Goal: Task Accomplishment & Management: Use online tool/utility

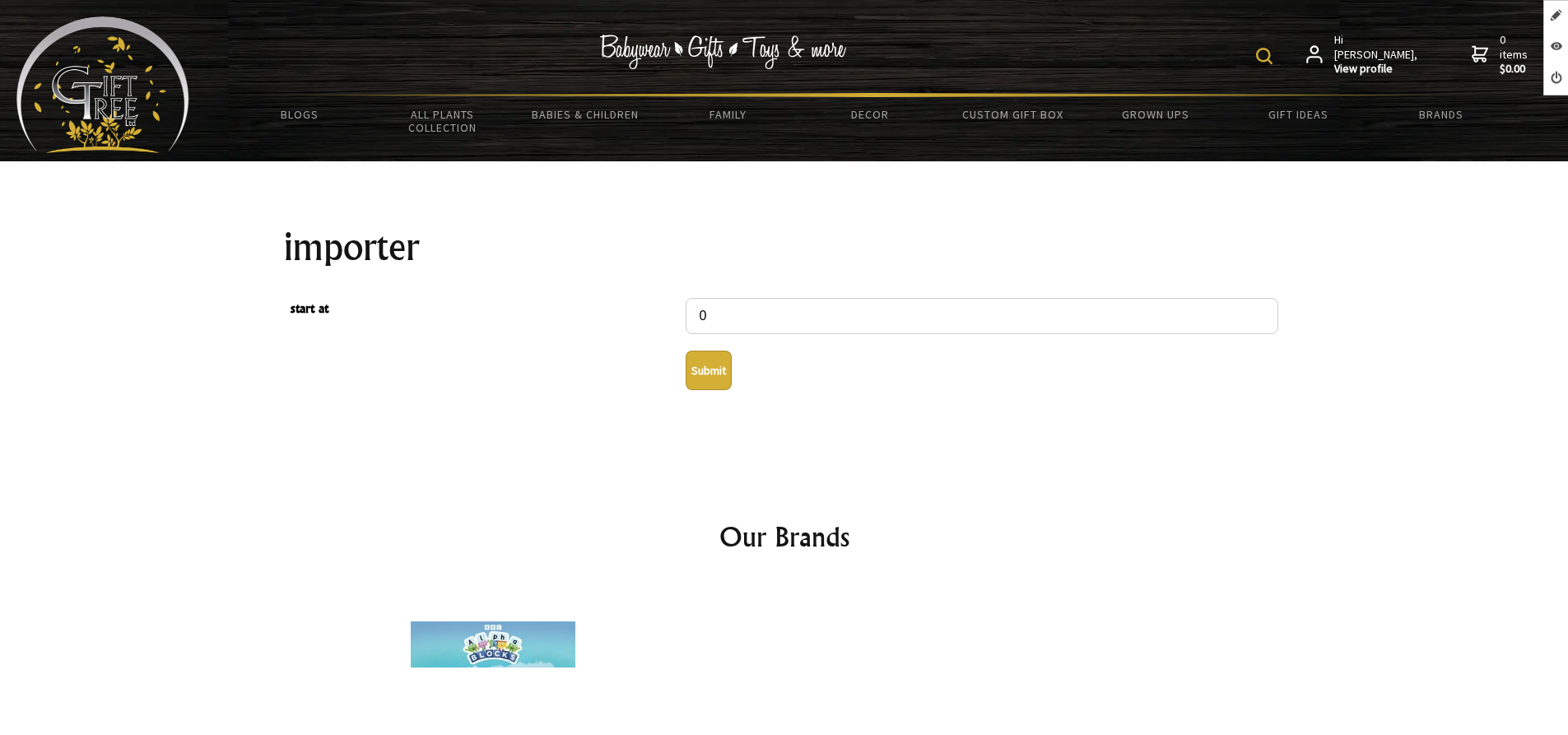
click at [701, 370] on button "Submit" at bounding box center [708, 370] width 46 height 40
click at [712, 376] on button "Submit" at bounding box center [708, 370] width 46 height 40
click at [703, 386] on button "Submit" at bounding box center [708, 370] width 46 height 40
click at [706, 363] on button "Submit" at bounding box center [708, 370] width 46 height 40
click at [688, 374] on button "Submit" at bounding box center [708, 370] width 46 height 40
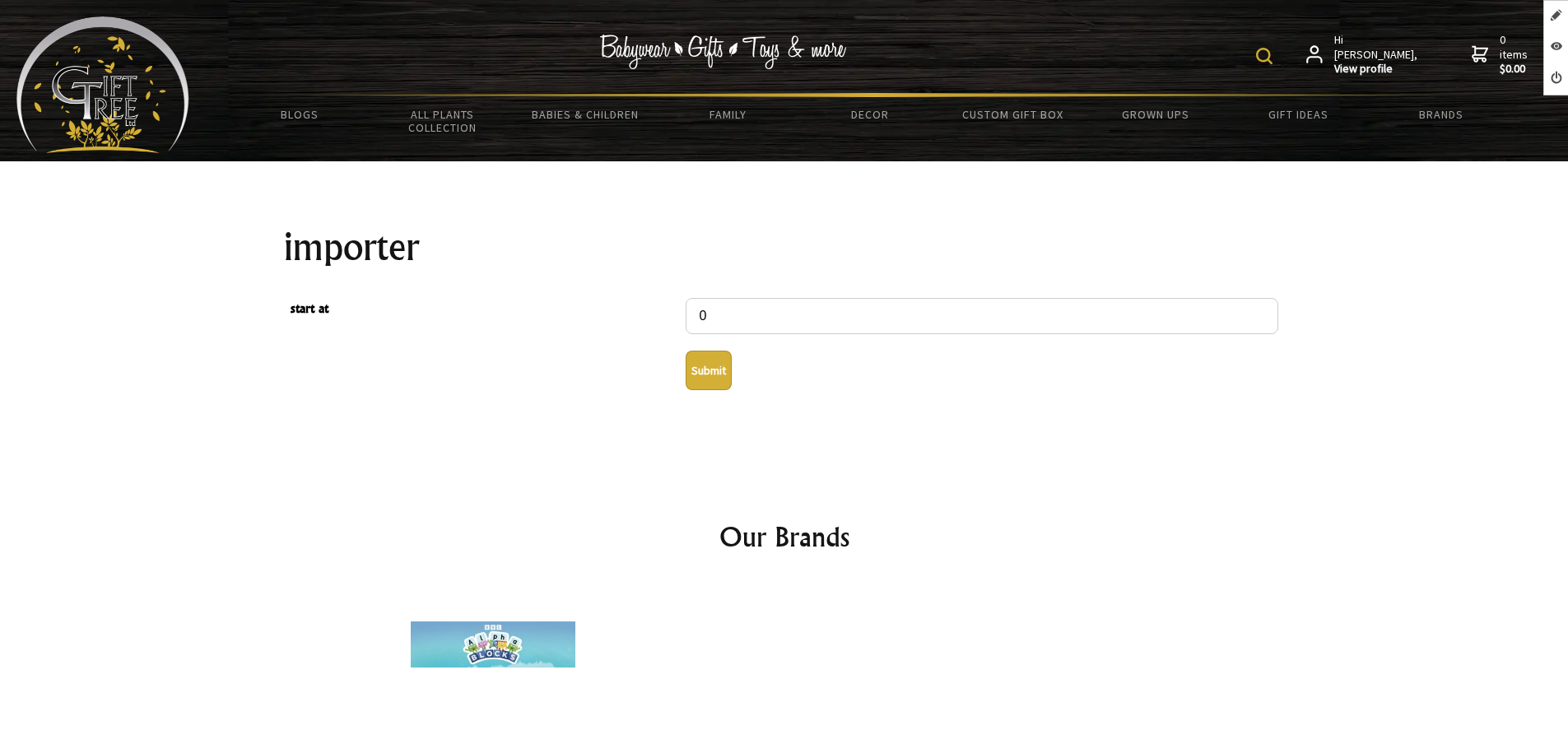
click at [698, 381] on button "Submit" at bounding box center [708, 370] width 46 height 40
click at [710, 373] on button "Submit" at bounding box center [708, 370] width 46 height 40
